Goal: Obtain resource: Download file/media

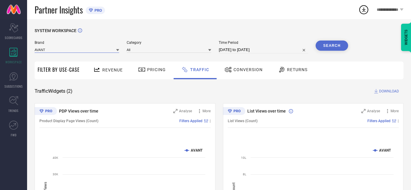
click at [85, 50] on input at bounding box center [77, 50] width 85 height 6
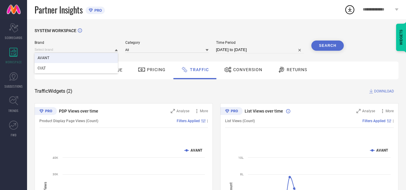
click at [81, 58] on div "AVANT" at bounding box center [76, 58] width 83 height 10
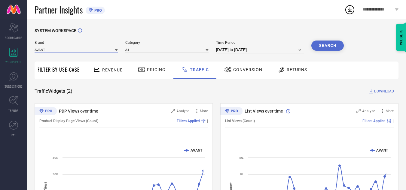
click at [78, 50] on input at bounding box center [76, 50] width 83 height 6
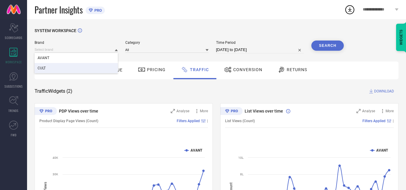
click at [76, 67] on div "CULT" at bounding box center [76, 68] width 83 height 10
click at [156, 51] on input at bounding box center [166, 50] width 83 height 6
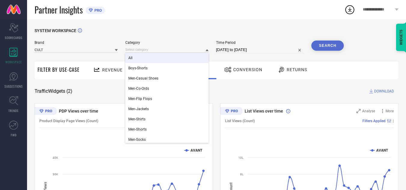
click at [155, 58] on div "All" at bounding box center [166, 58] width 83 height 10
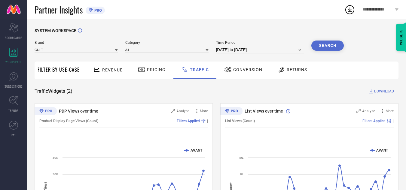
select select "7"
select select "2025"
select select "8"
select select "2025"
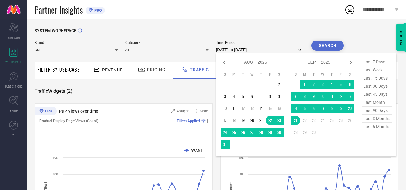
click at [253, 48] on input "[DATE] to [DATE]" at bounding box center [260, 49] width 88 height 7
click at [334, 97] on td "11" at bounding box center [331, 96] width 9 height 9
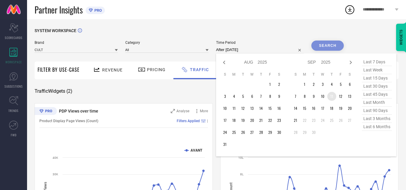
type input "[DATE] to [DATE]"
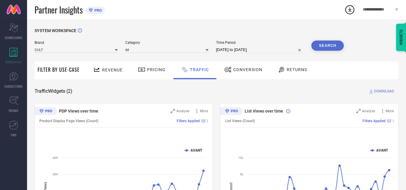
click at [329, 42] on button "Search" at bounding box center [328, 46] width 32 height 10
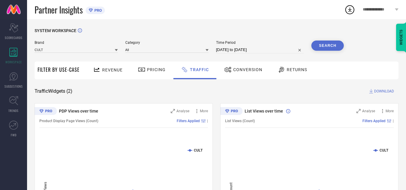
click at [382, 92] on span "DOWNLOAD" at bounding box center [384, 91] width 20 height 6
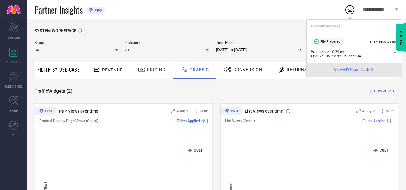
click at [282, 51] on input "[DATE] to [DATE]" at bounding box center [260, 49] width 88 height 7
select select "8"
select select "2025"
select select "9"
select select "2025"
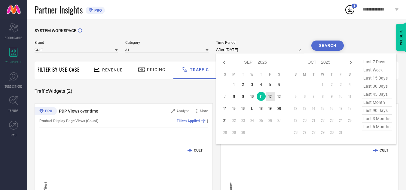
click at [273, 95] on td "12" at bounding box center [270, 96] width 9 height 9
type input "[DATE] to [DATE]"
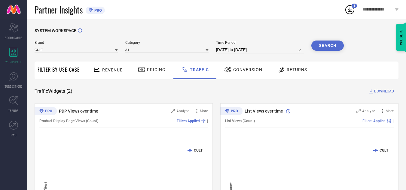
click at [338, 41] on button "Search" at bounding box center [328, 46] width 32 height 10
click at [385, 91] on span "DOWNLOAD" at bounding box center [384, 91] width 20 height 6
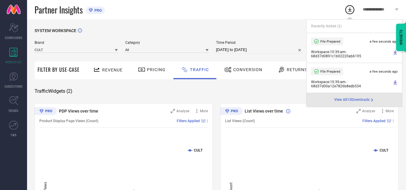
select select "8"
select select "2025"
select select "9"
select select "2025"
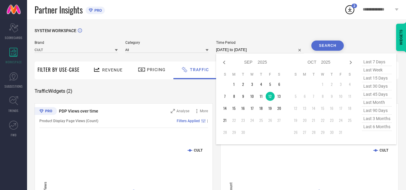
click at [277, 51] on input "[DATE] to [DATE]" at bounding box center [260, 49] width 88 height 7
click at [277, 96] on td "13" at bounding box center [279, 96] width 9 height 9
type input "[DATE] to [DATE]"
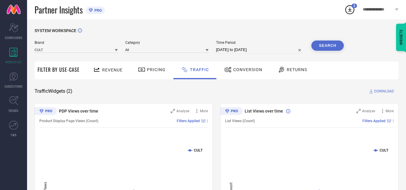
click at [327, 44] on button "Search" at bounding box center [328, 46] width 32 height 10
click at [382, 91] on span "DOWNLOAD" at bounding box center [384, 91] width 20 height 6
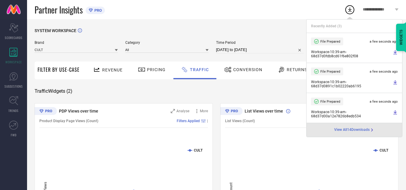
select select "8"
select select "2025"
select select "9"
select select "2025"
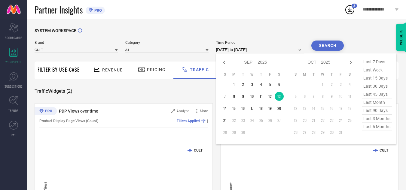
click at [269, 48] on input "[DATE] to [DATE]" at bounding box center [260, 49] width 88 height 7
click at [223, 107] on td "14" at bounding box center [225, 108] width 9 height 9
type input "[DATE] to [DATE]"
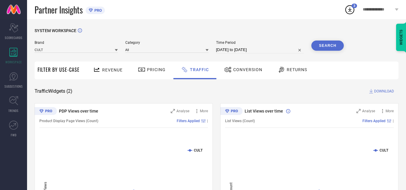
click at [327, 45] on button "Search" at bounding box center [328, 46] width 32 height 10
click at [389, 89] on span "DOWNLOAD" at bounding box center [384, 91] width 20 height 6
click at [270, 50] on input "[DATE] to [DATE]" at bounding box center [260, 49] width 88 height 7
select select "8"
select select "2025"
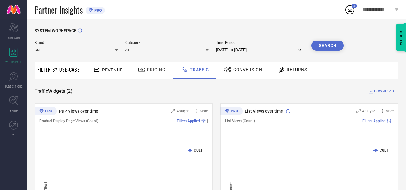
select select "9"
select select "2025"
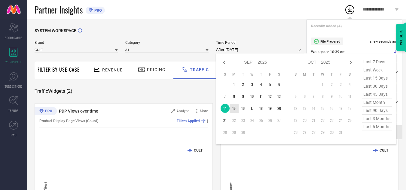
click at [235, 109] on td "15" at bounding box center [234, 108] width 9 height 9
type input "[DATE] to [DATE]"
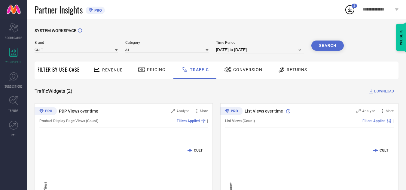
click at [276, 45] on span "Time Period" at bounding box center [260, 43] width 88 height 4
click at [338, 50] on button "Search" at bounding box center [328, 46] width 32 height 10
click at [377, 91] on span "DOWNLOAD" at bounding box center [384, 91] width 20 height 6
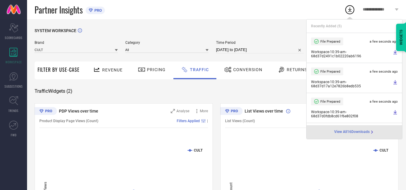
click at [267, 50] on input "[DATE] to [DATE]" at bounding box center [260, 49] width 88 height 7
select select "8"
select select "2025"
select select "9"
select select "2025"
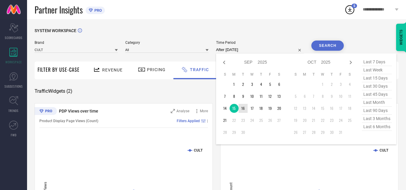
click at [244, 106] on td "16" at bounding box center [243, 108] width 9 height 9
type input "[DATE] to [DATE]"
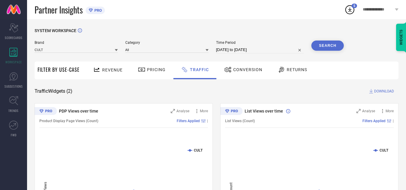
click at [314, 51] on div "Search" at bounding box center [328, 46] width 32 height 10
click at [241, 34] on div "SYSTEM WORKSPACE" at bounding box center [217, 34] width 364 height 12
click at [327, 44] on button "Search" at bounding box center [328, 46] width 32 height 10
click at [376, 91] on span "DOWNLOAD" at bounding box center [384, 91] width 20 height 6
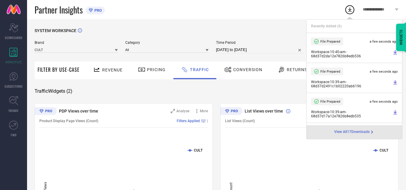
select select "8"
select select "2025"
select select "9"
select select "2025"
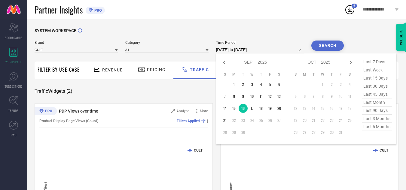
click at [267, 49] on input "[DATE] to [DATE]" at bounding box center [260, 49] width 88 height 7
click at [253, 108] on td "17" at bounding box center [252, 108] width 9 height 9
type input "[DATE] to [DATE]"
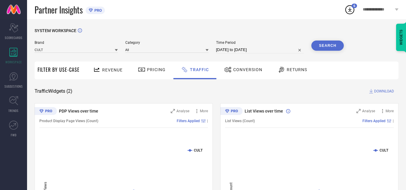
click at [318, 52] on div "Search" at bounding box center [328, 47] width 32 height 13
click at [318, 49] on button "Search" at bounding box center [328, 46] width 32 height 10
click at [389, 93] on span "DOWNLOAD" at bounding box center [384, 91] width 20 height 6
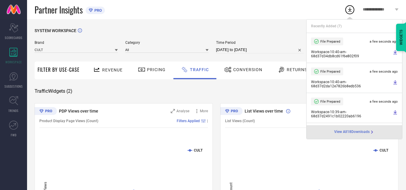
select select "8"
select select "2025"
select select "9"
select select "2025"
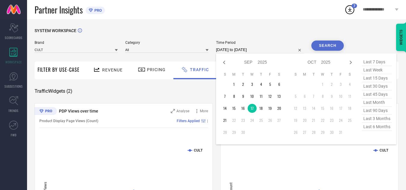
drag, startPoint x: 270, startPoint y: 49, endPoint x: 272, endPoint y: 60, distance: 11.3
click at [270, 49] on input "[DATE] to [DATE]" at bounding box center [260, 49] width 88 height 7
click at [260, 110] on td "18" at bounding box center [261, 108] width 9 height 9
type input "[DATE] to [DATE]"
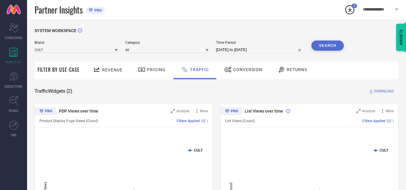
click at [309, 54] on div "Brand CULT Category All Time Period [DATE] to [DATE] Search" at bounding box center [189, 50] width 309 height 18
click at [313, 50] on button "Search" at bounding box center [328, 46] width 32 height 10
click at [380, 92] on span "DOWNLOAD" at bounding box center [384, 91] width 20 height 6
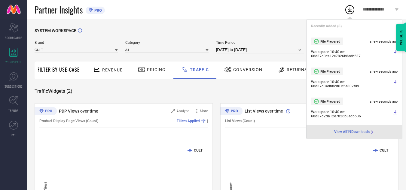
click at [270, 50] on input "[DATE] to [DATE]" at bounding box center [260, 49] width 88 height 7
select select "8"
select select "2025"
select select "9"
select select "2025"
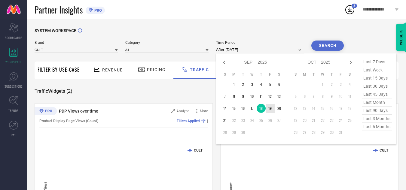
click at [272, 108] on td "19" at bounding box center [270, 108] width 9 height 9
type input "[DATE] to [DATE]"
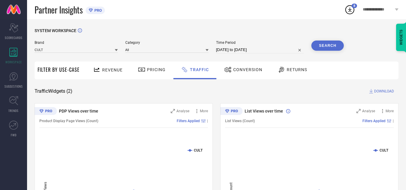
click at [330, 50] on button "Search" at bounding box center [328, 46] width 32 height 10
click at [376, 91] on span "DOWNLOAD" at bounding box center [384, 91] width 20 height 6
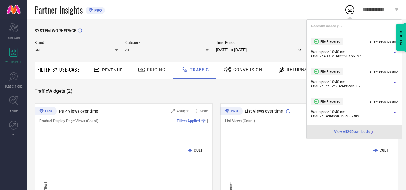
click at [266, 51] on input "[DATE] to [DATE]" at bounding box center [260, 49] width 88 height 7
select select "8"
select select "2025"
select select "9"
select select "2025"
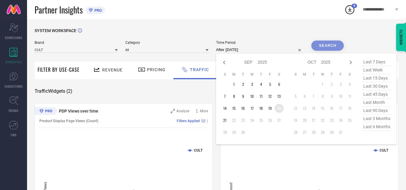
click at [281, 109] on td "20" at bounding box center [279, 108] width 9 height 9
type input "[DATE] to [DATE]"
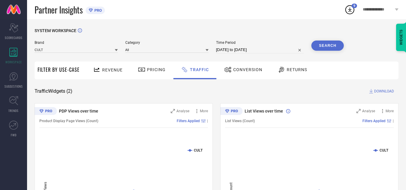
click at [325, 50] on button "Search" at bounding box center [328, 46] width 32 height 10
click at [386, 92] on span "DOWNLOAD" at bounding box center [384, 91] width 20 height 6
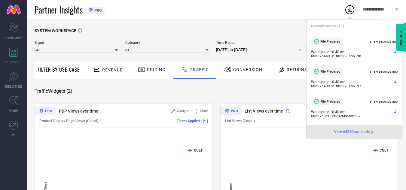
click at [277, 50] on input "[DATE] to [DATE]" at bounding box center [260, 49] width 88 height 7
select select "8"
select select "2025"
select select "9"
select select "2025"
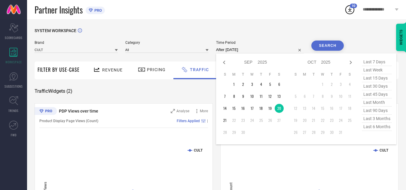
click at [226, 122] on td "21" at bounding box center [225, 120] width 9 height 9
type input "[DATE] to [DATE]"
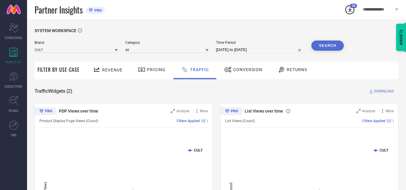
click at [326, 48] on button "Search" at bounding box center [328, 46] width 32 height 10
click at [382, 90] on span "DOWNLOAD" at bounding box center [384, 91] width 20 height 6
